Goal: Task Accomplishment & Management: Use online tool/utility

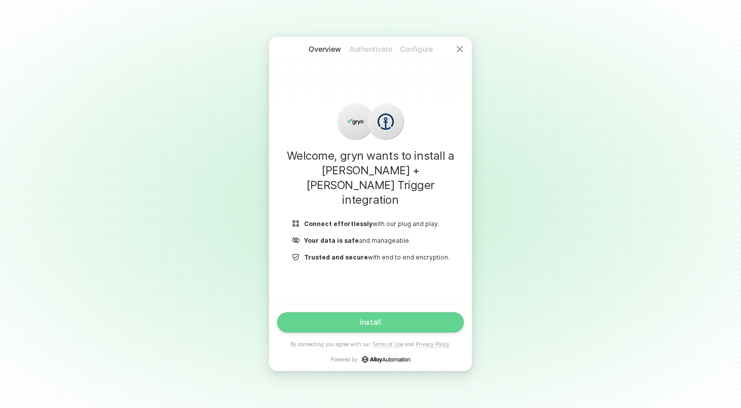
click at [379, 322] on div "Install" at bounding box center [370, 322] width 21 height 8
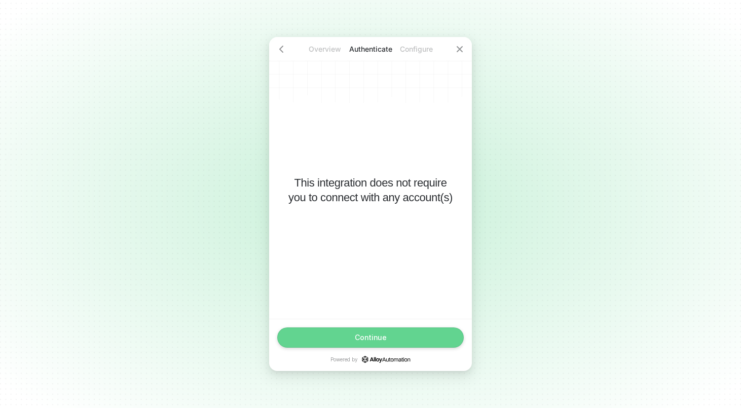
click at [381, 337] on div "Continue" at bounding box center [371, 337] width 32 height 8
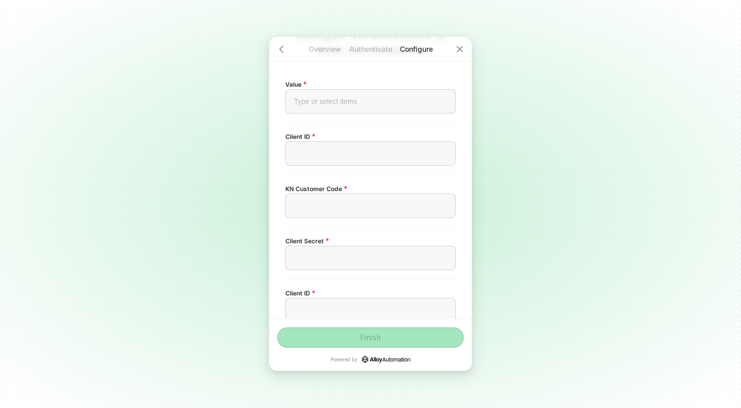
scroll to position [56, 0]
click at [216, 91] on div "Overview Authenticate Configure Configure the fields below to finish this insta…" at bounding box center [370, 204] width 741 height 408
